Goal: Information Seeking & Learning: Check status

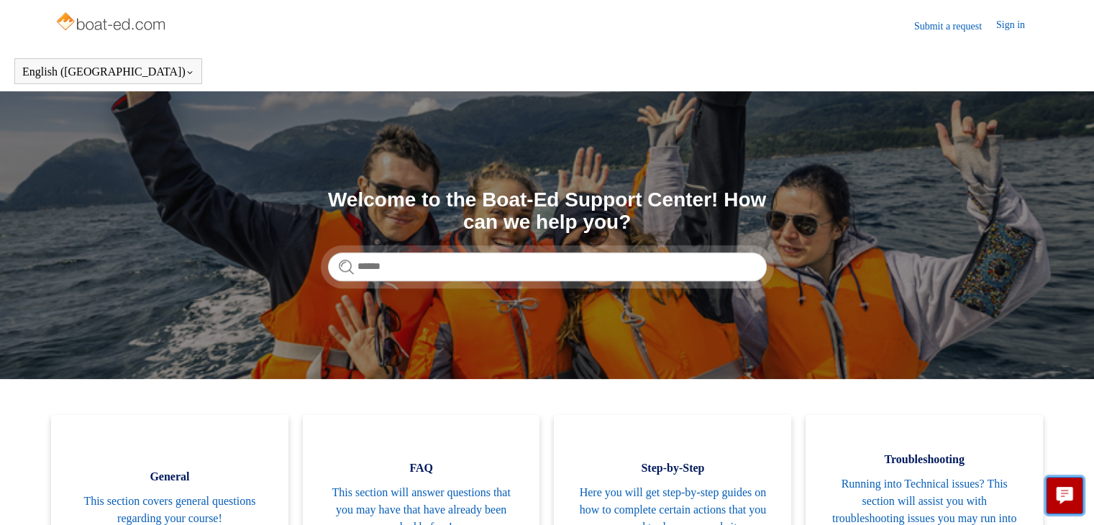
click at [1062, 493] on icon "Live chat" at bounding box center [1065, 494] width 17 height 14
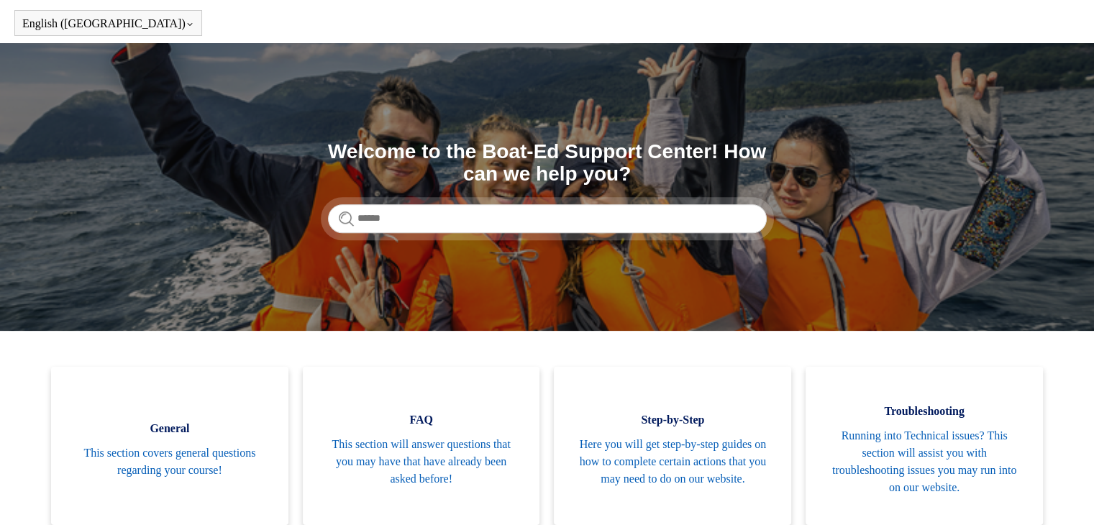
scroll to position [45, 0]
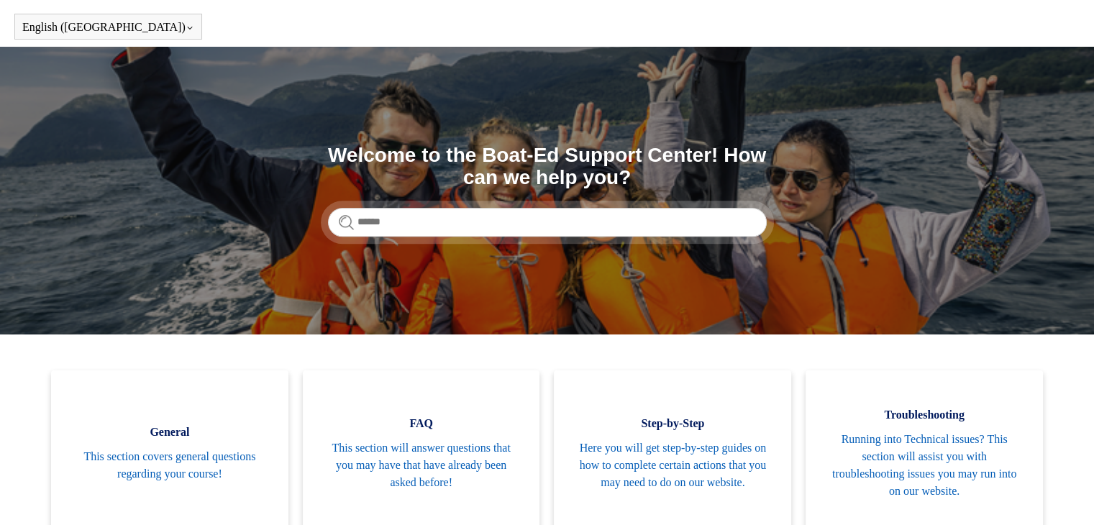
click at [680, 217] on input "Search" at bounding box center [547, 222] width 439 height 29
click at [684, 225] on input "Search" at bounding box center [547, 222] width 439 height 29
click at [673, 225] on input "Search" at bounding box center [547, 222] width 439 height 29
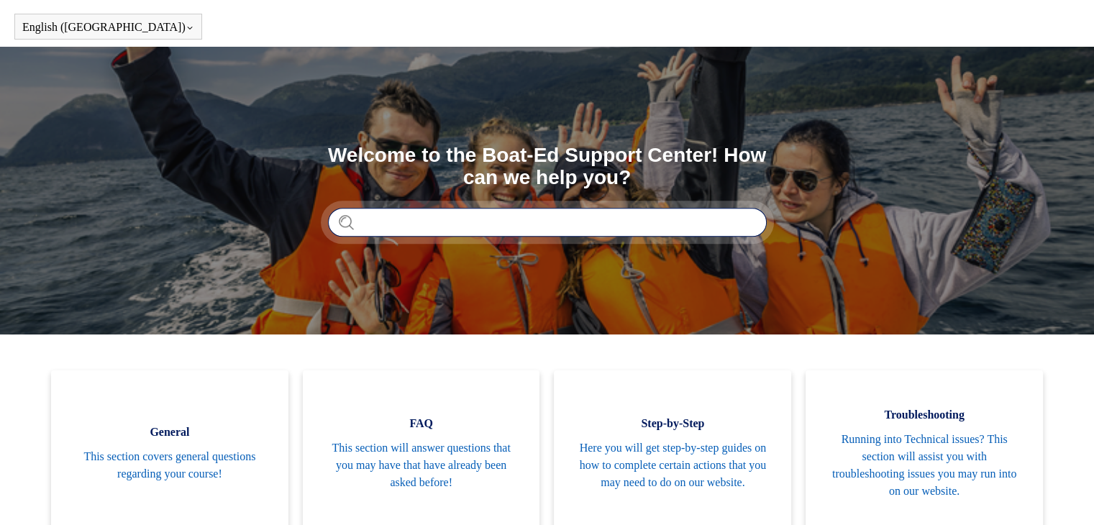
click at [690, 222] on input "Search" at bounding box center [547, 222] width 439 height 29
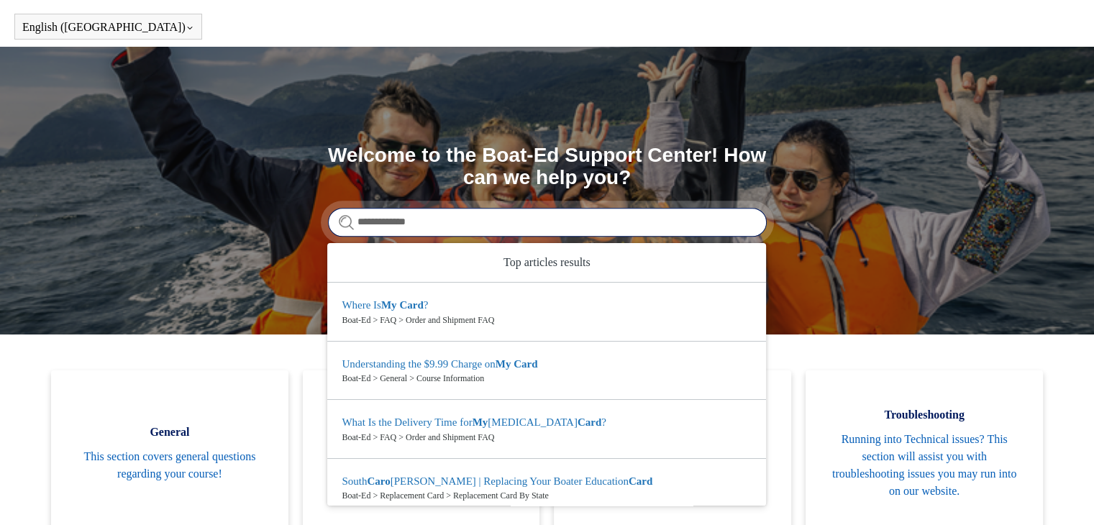
type input "**********"
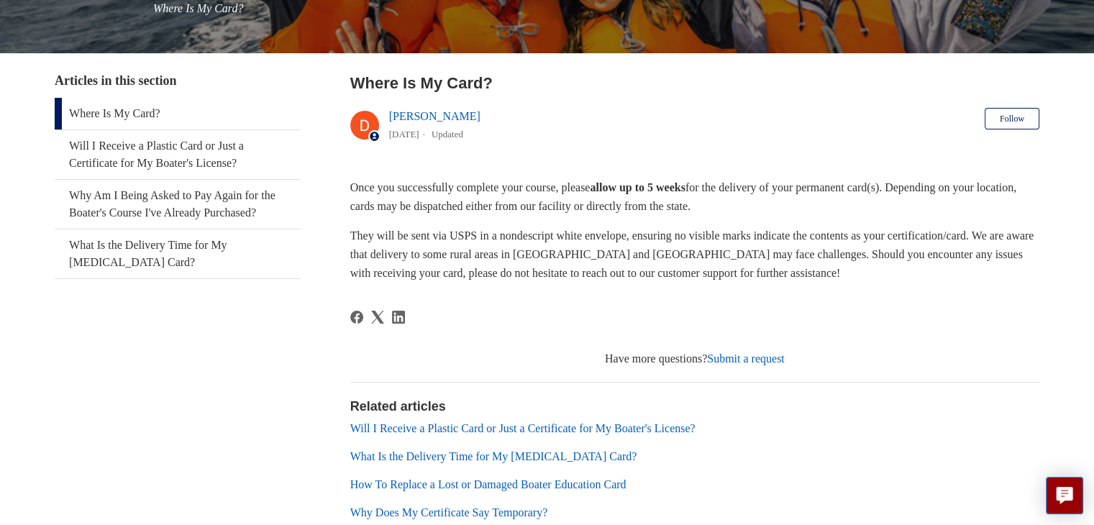
scroll to position [210, 0]
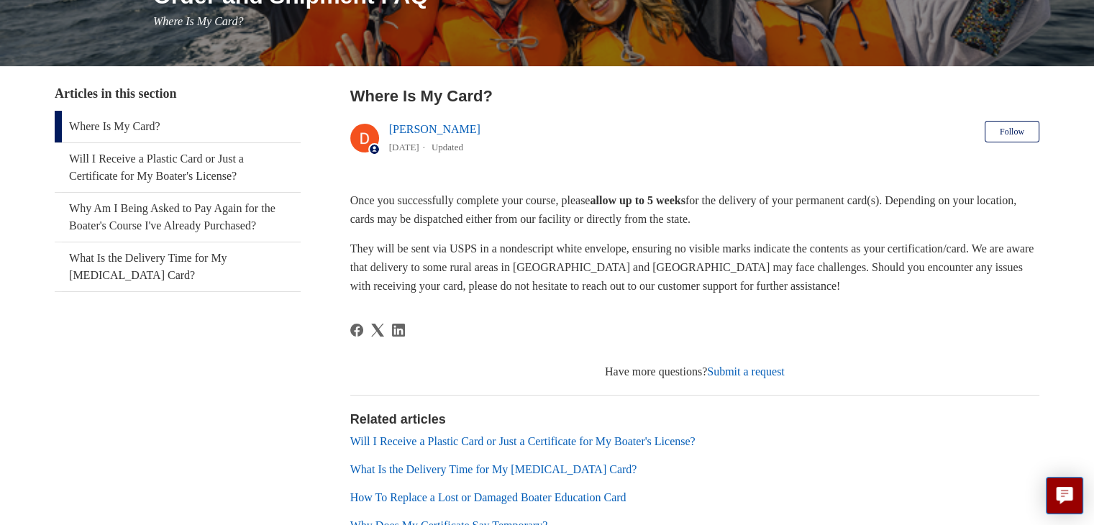
click at [809, 349] on div at bounding box center [694, 340] width 689 height 32
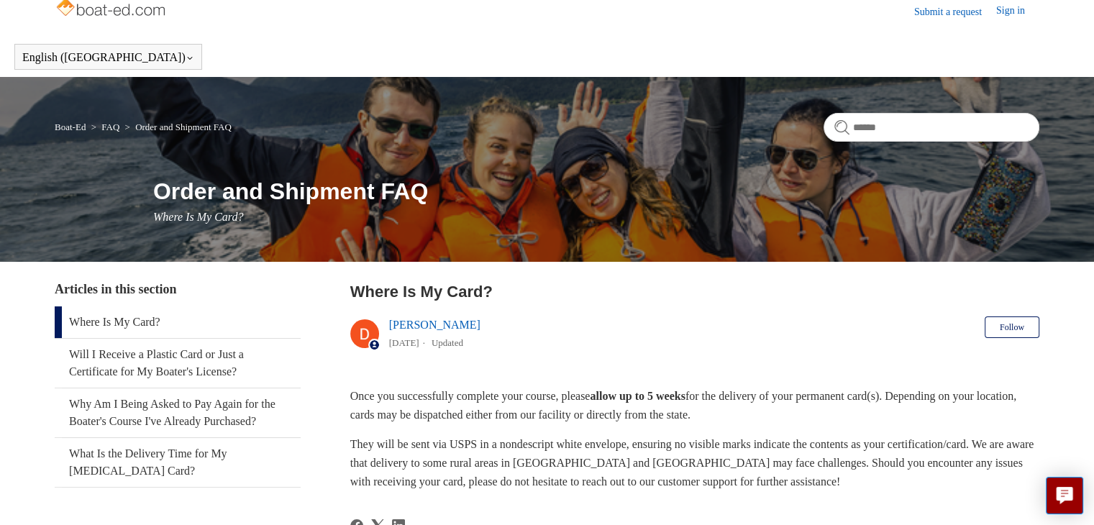
scroll to position [0, 0]
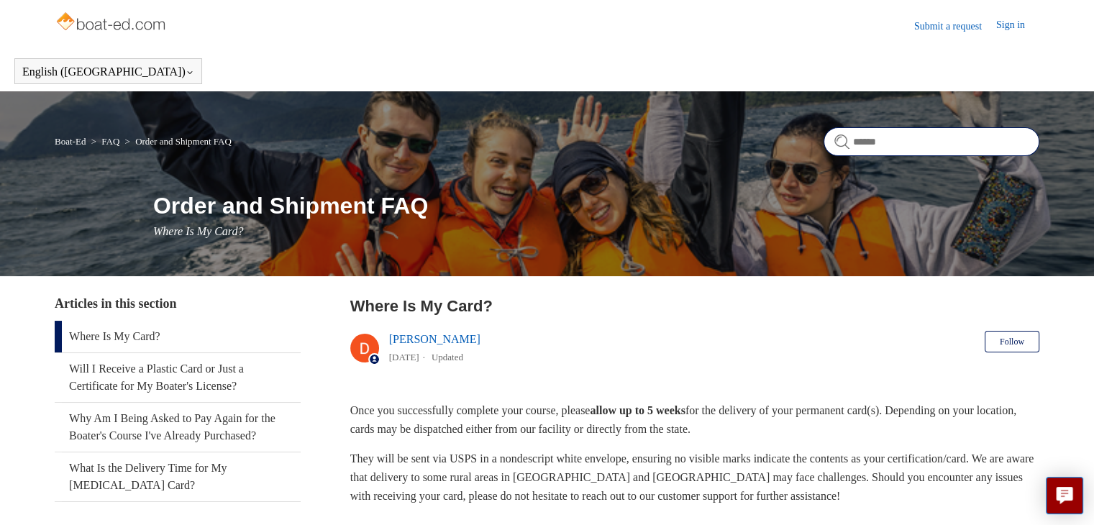
click at [892, 145] on input "Search" at bounding box center [932, 141] width 216 height 29
drag, startPoint x: 892, startPoint y: 145, endPoint x: 758, endPoint y: 206, distance: 147.4
click at [758, 206] on h1 "Order and Shipment FAQ" at bounding box center [596, 205] width 886 height 35
click at [869, 138] on input "Search" at bounding box center [932, 141] width 216 height 29
type input "**********"
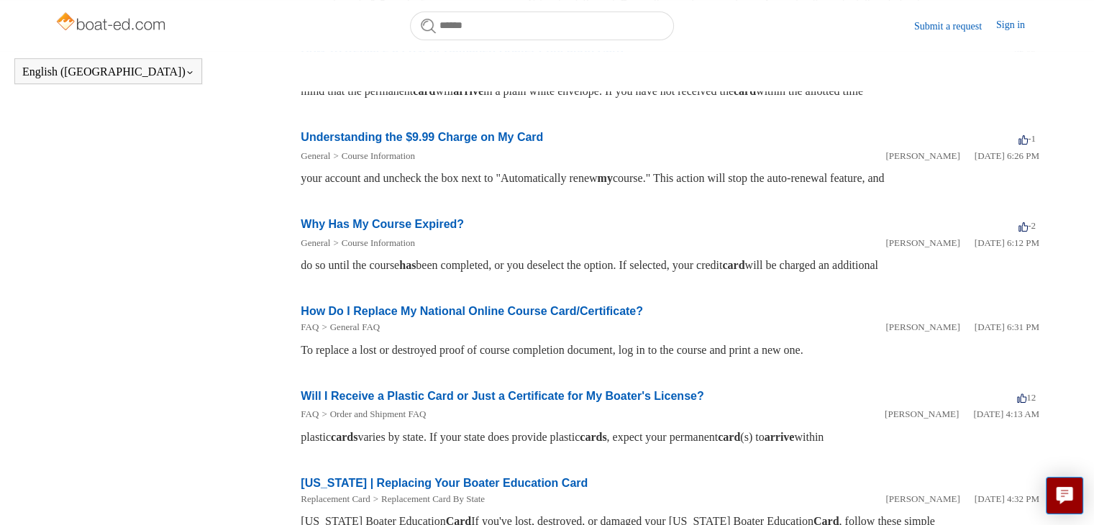
scroll to position [379, 0]
